Goal: Use online tool/utility: Utilize a website feature to perform a specific function

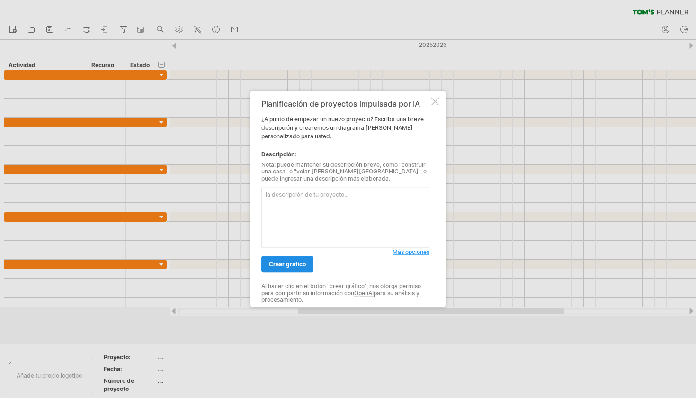
click at [300, 263] on span "crear gráfico" at bounding box center [287, 264] width 37 height 7
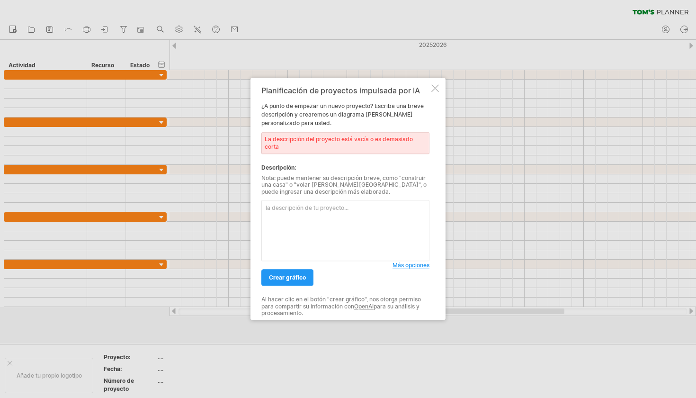
click at [309, 227] on textarea at bounding box center [346, 230] width 168 height 61
paste textarea "loremi dolors am co # Adipi eli seddo eiu temporin ut laboree Dolor magn = { "A…"
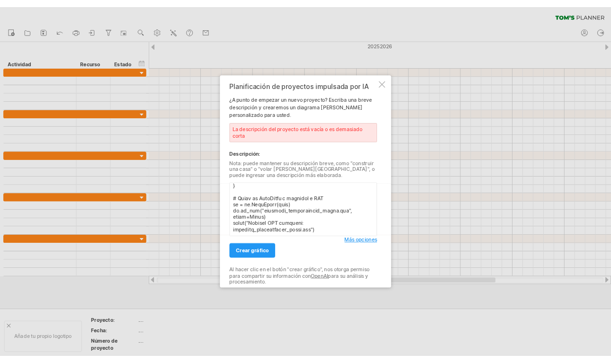
scroll to position [75, 0]
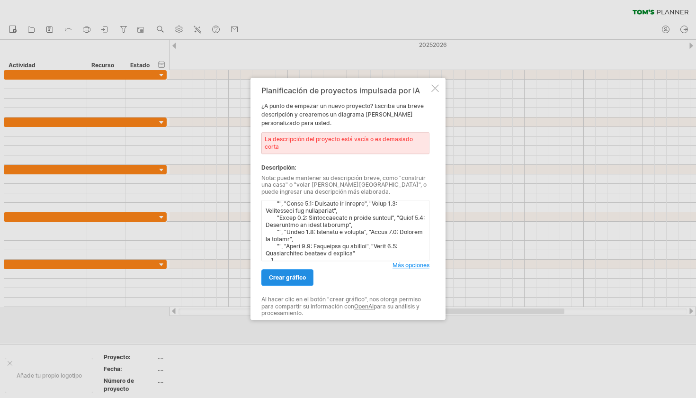
type textarea "loremi dolors am co # Adipi eli seddo eiu temporin ut laboree Dolor magn = { "A…"
click at [278, 275] on span "crear gráfico" at bounding box center [287, 277] width 37 height 7
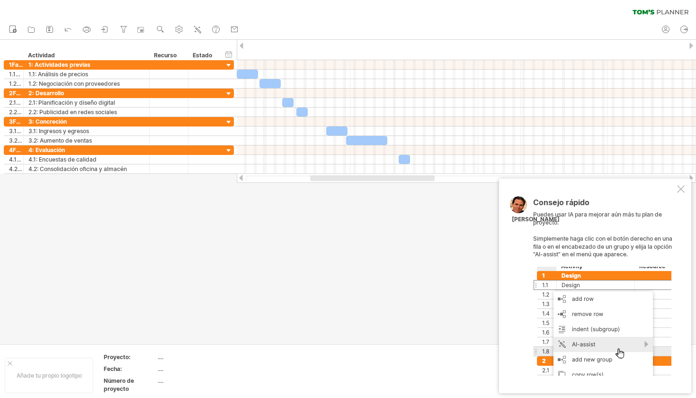
click at [685, 189] on div at bounding box center [681, 189] width 8 height 8
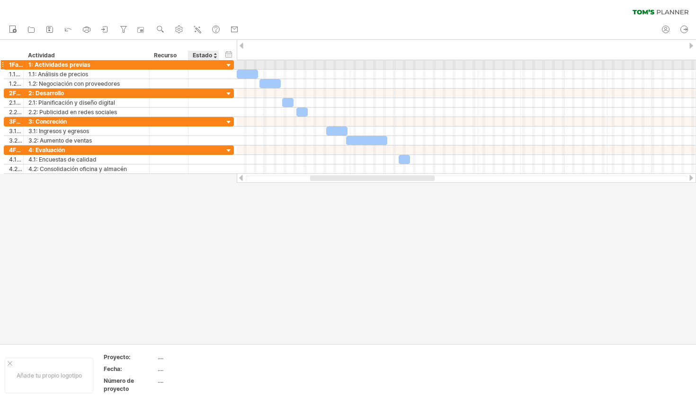
click at [230, 68] on div at bounding box center [229, 65] width 9 height 9
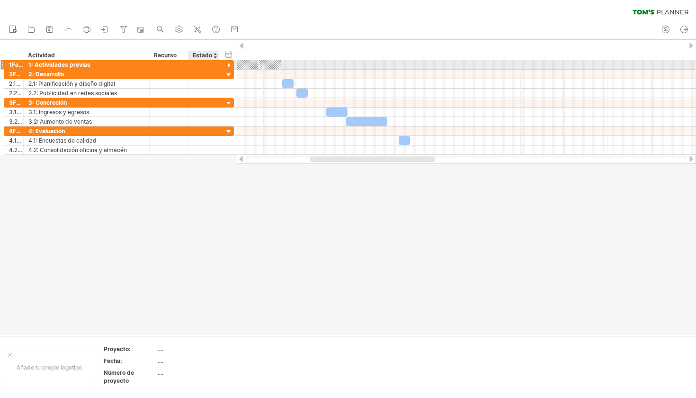
click at [226, 66] on div at bounding box center [229, 65] width 9 height 9
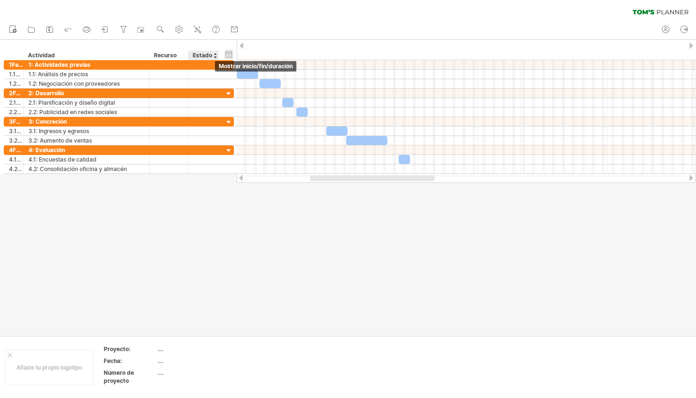
click at [227, 54] on div "hide start/end/duration Mostrar inicio/fin/duración" at bounding box center [229, 54] width 9 height 10
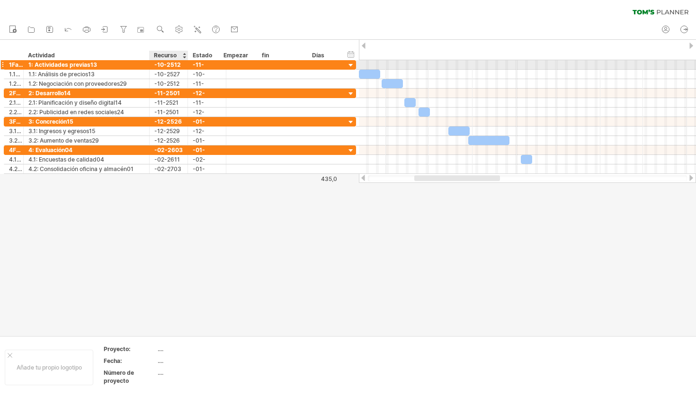
click at [157, 63] on div "-10-2512" at bounding box center [169, 64] width 38 height 9
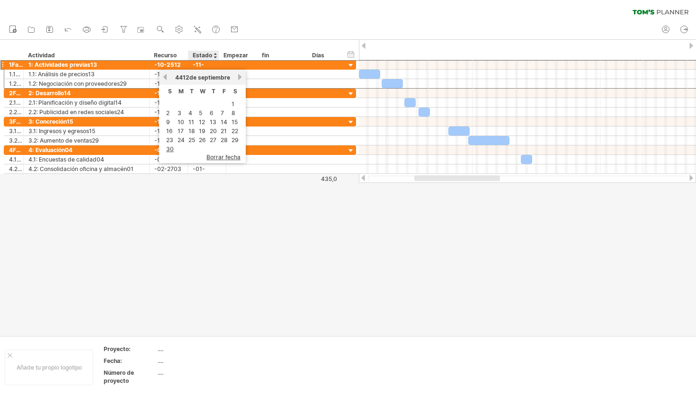
click at [214, 202] on div at bounding box center [348, 188] width 696 height 296
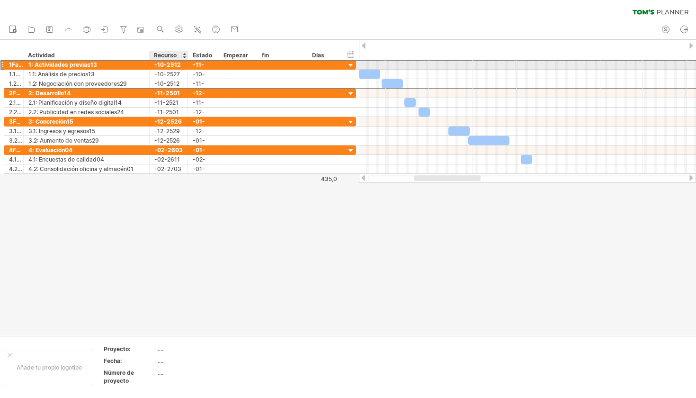
click at [162, 63] on div "-10-2512" at bounding box center [169, 64] width 38 height 9
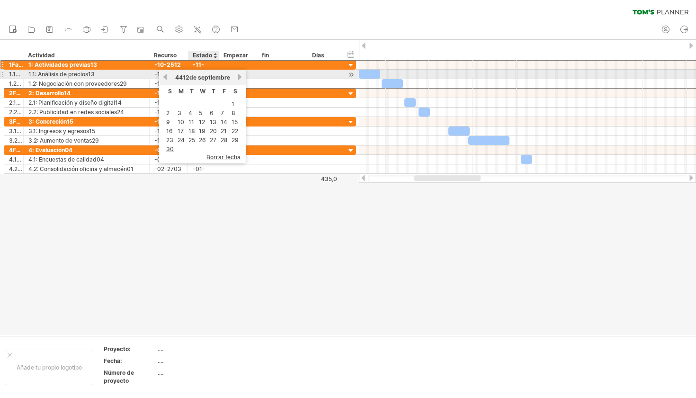
click at [198, 79] on span "de septiembre" at bounding box center [210, 77] width 41 height 7
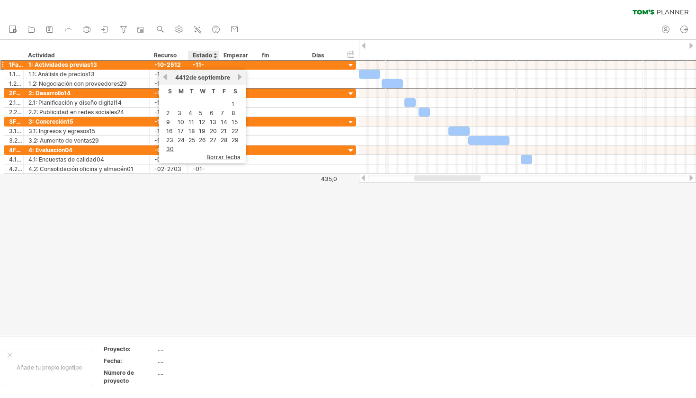
click at [212, 312] on div at bounding box center [348, 188] width 696 height 296
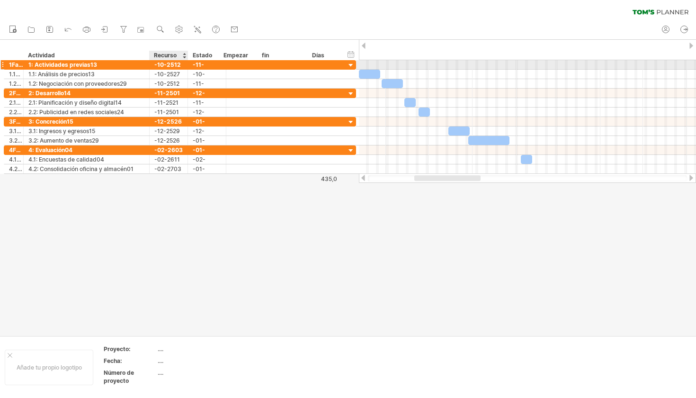
click at [176, 68] on div "-10-2512" at bounding box center [169, 64] width 38 height 9
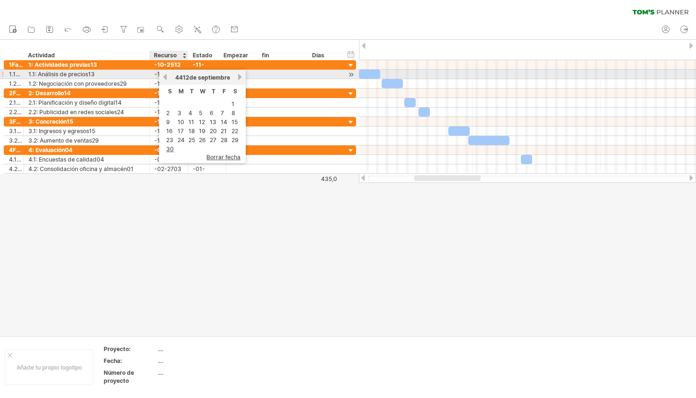
click at [163, 75] on link "anterior" at bounding box center [165, 76] width 7 height 7
click at [163, 72] on div "previous next August 4412" at bounding box center [202, 77] width 87 height 15
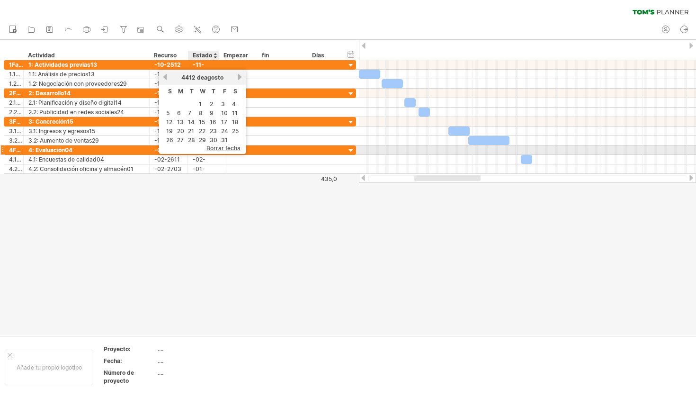
click at [224, 148] on span "Borrar fecha" at bounding box center [224, 147] width 34 height 7
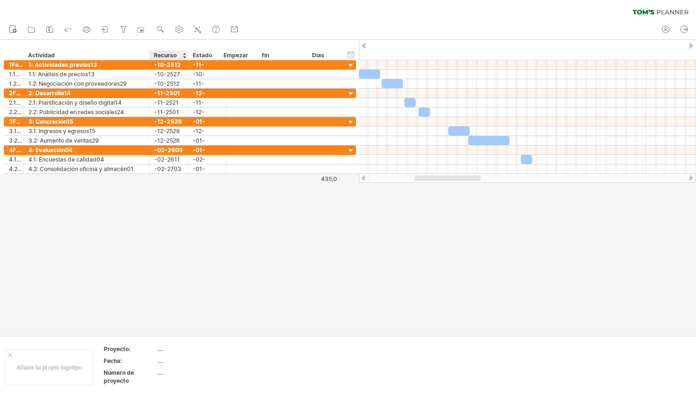
click at [167, 55] on div "Recurso" at bounding box center [168, 55] width 29 height 9
click at [186, 54] on div at bounding box center [187, 55] width 3 height 9
click at [185, 56] on div at bounding box center [184, 55] width 4 height 9
click at [203, 213] on div at bounding box center [348, 188] width 696 height 296
click at [341, 178] on div at bounding box center [348, 188] width 696 height 296
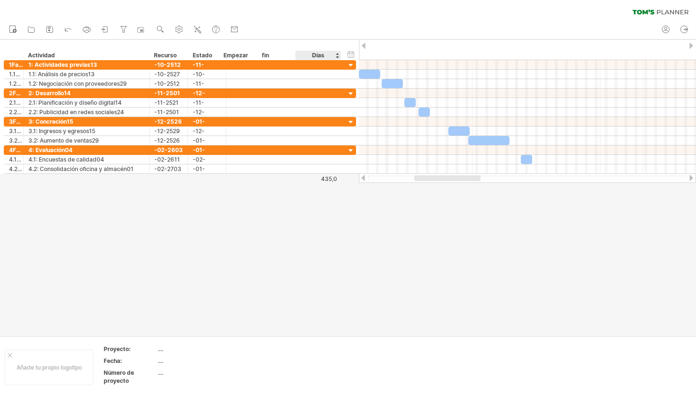
click at [324, 54] on div "Días" at bounding box center [318, 55] width 45 height 9
click at [338, 58] on div "Días" at bounding box center [318, 55] width 45 height 9
click at [351, 57] on div "ocultar inicio/fin/duración Mostrar inicio/fin/duración" at bounding box center [351, 54] width 9 height 10
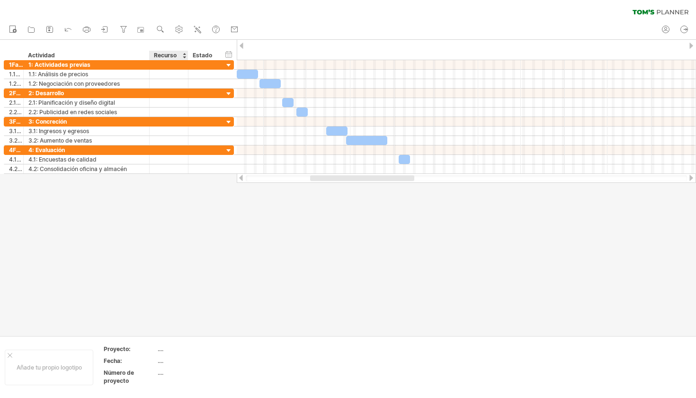
click at [169, 54] on div "Recurso" at bounding box center [168, 55] width 29 height 9
